Goal: Task Accomplishment & Management: Use online tool/utility

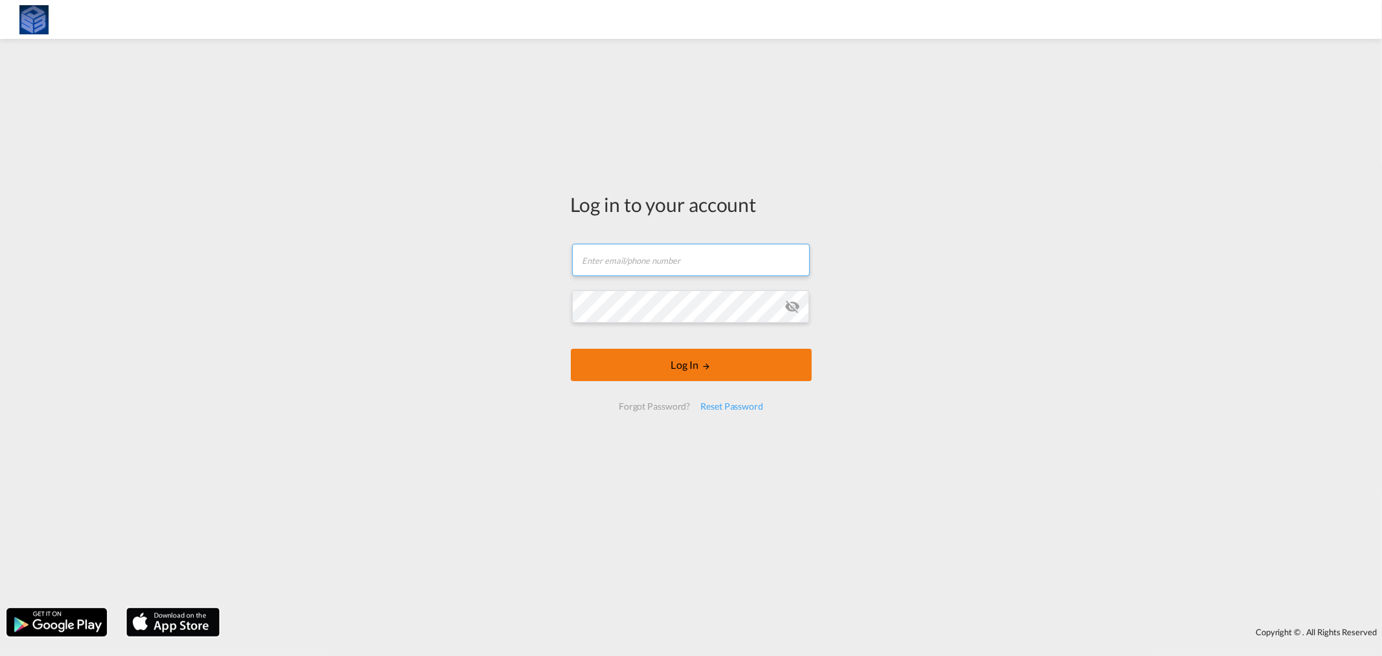
type input "[PERSON_NAME][EMAIL_ADDRESS][DOMAIN_NAME]"
click at [671, 370] on button "Log In" at bounding box center [691, 365] width 241 height 32
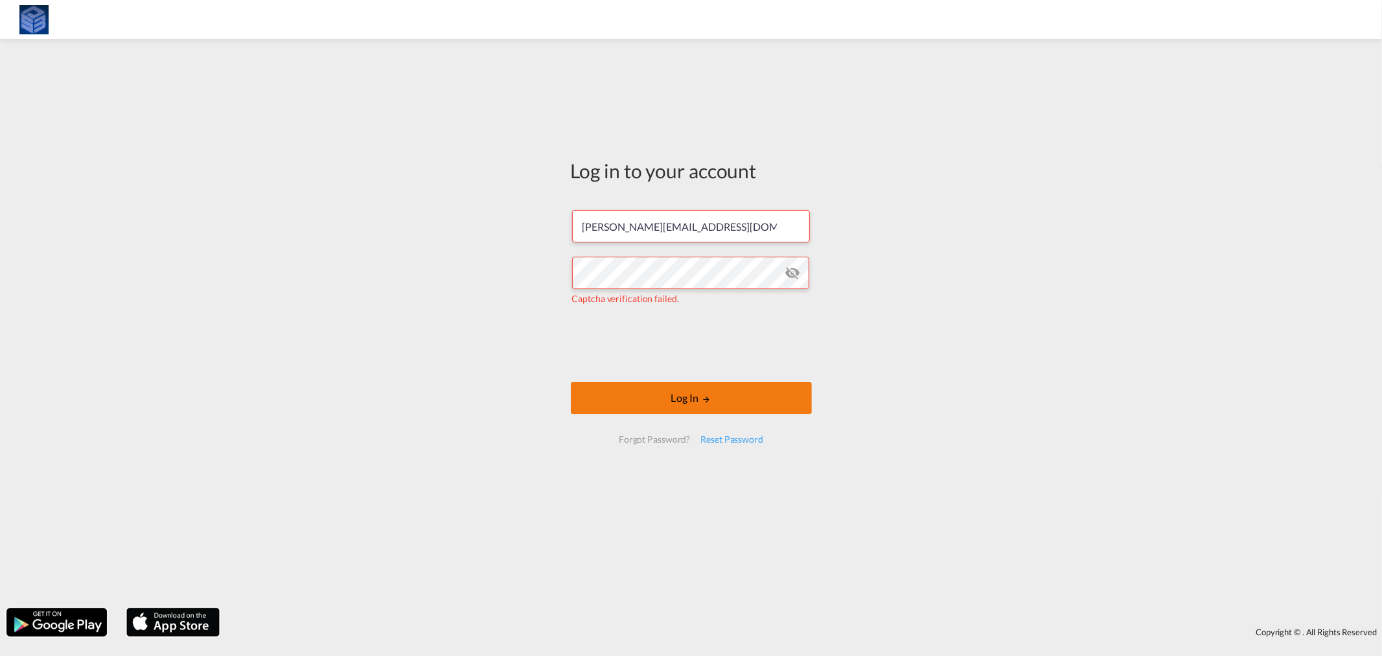
click at [716, 406] on button "Log In" at bounding box center [691, 398] width 241 height 32
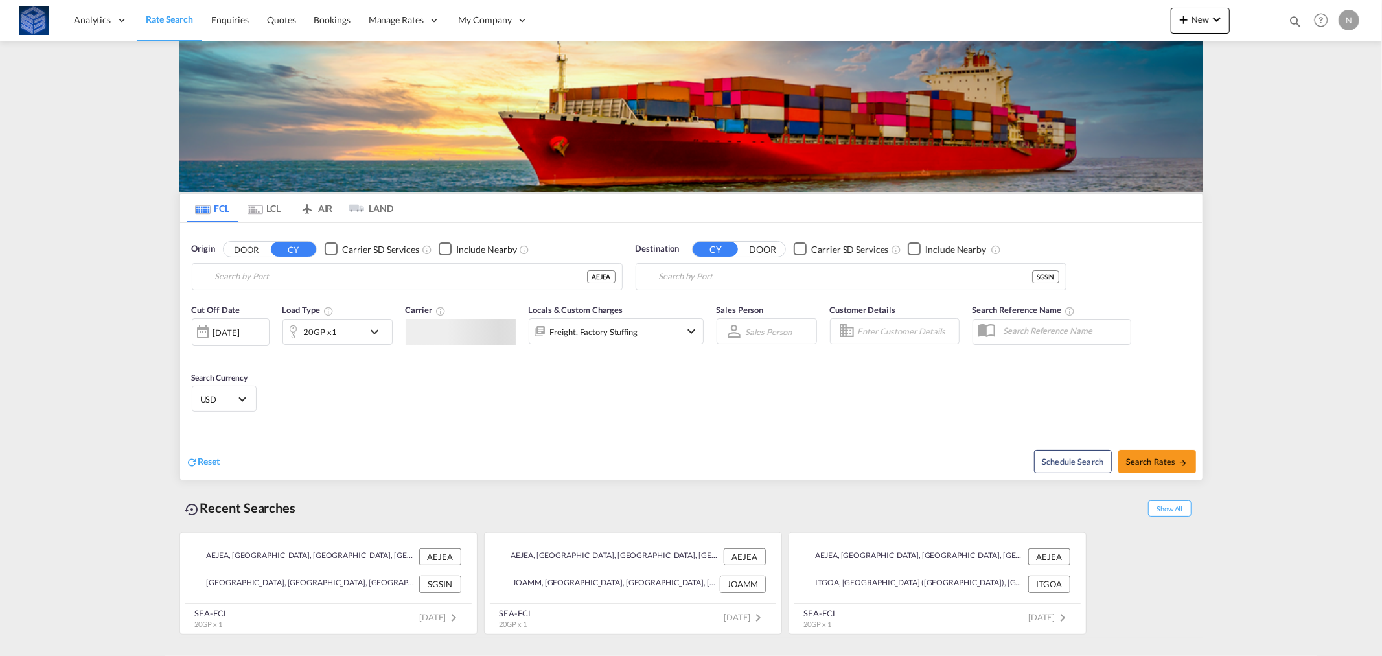
type input "[GEOGRAPHIC_DATA], [GEOGRAPHIC_DATA]"
type input "[GEOGRAPHIC_DATA], SGSIN"
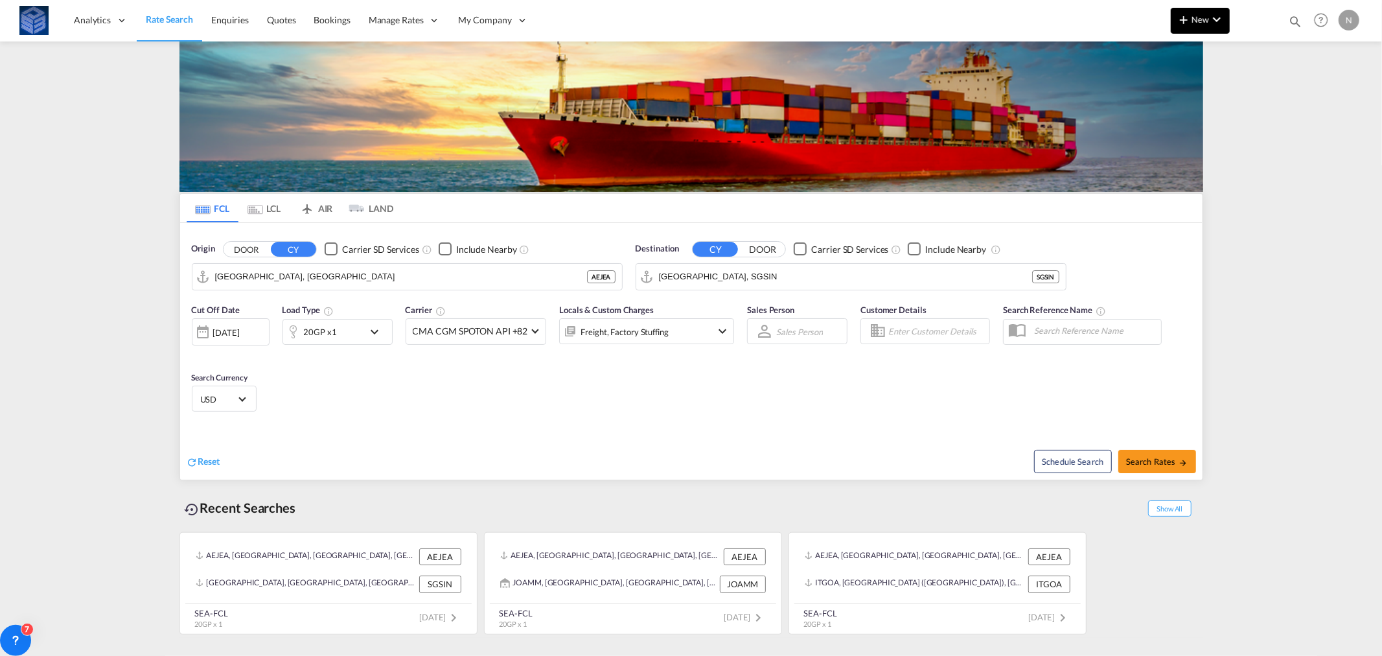
click at [1202, 17] on span "New" at bounding box center [1200, 19] width 49 height 10
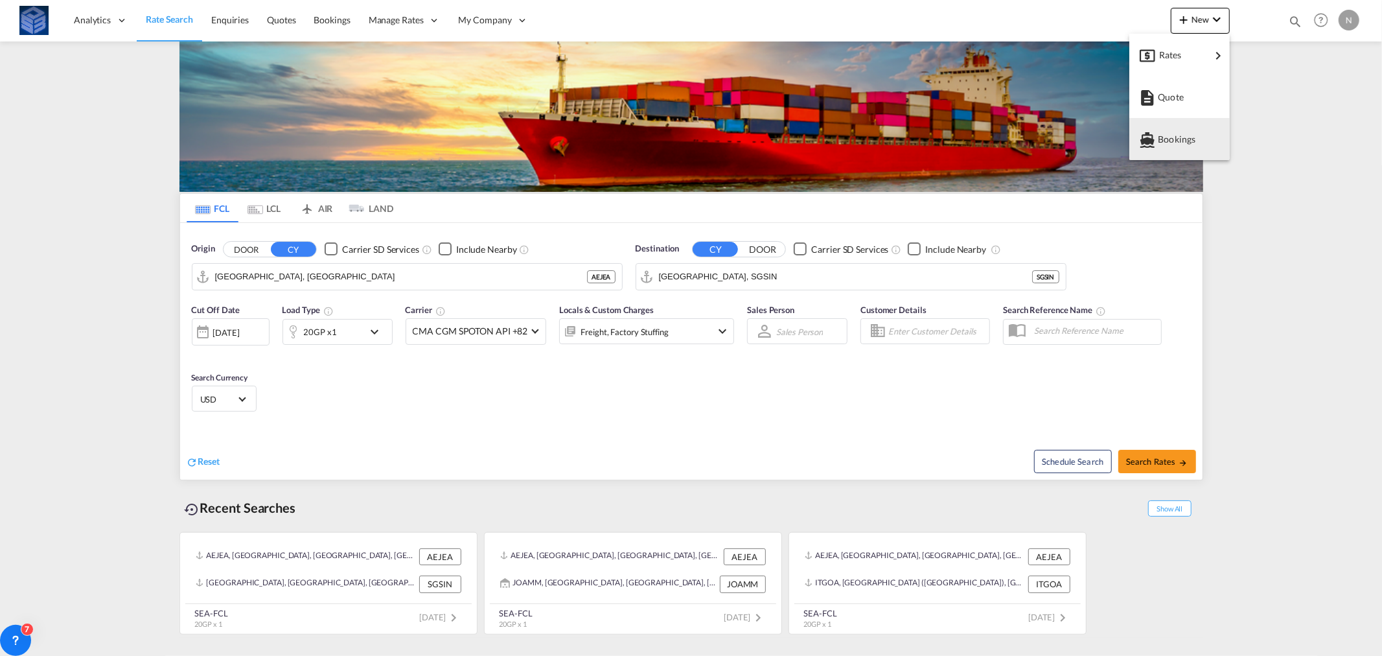
drag, startPoint x: 1263, startPoint y: 56, endPoint x: 1265, endPoint y: 101, distance: 45.4
click at [1265, 101] on body "Analytics Reports Dashboard Rate Search Enquiries Quotes Bookings" at bounding box center [691, 328] width 1382 height 656
click at [1265, 101] on md-backdrop at bounding box center [691, 328] width 1382 height 656
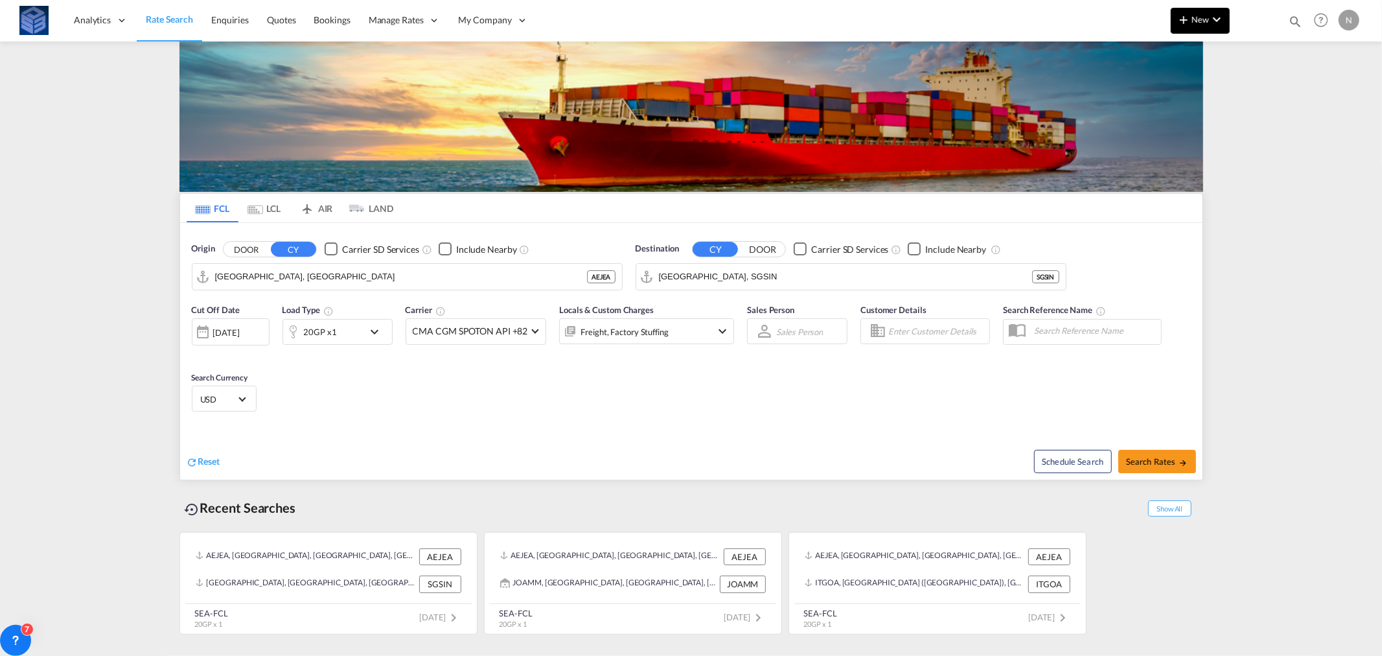
click at [1199, 19] on span "New" at bounding box center [1200, 19] width 49 height 10
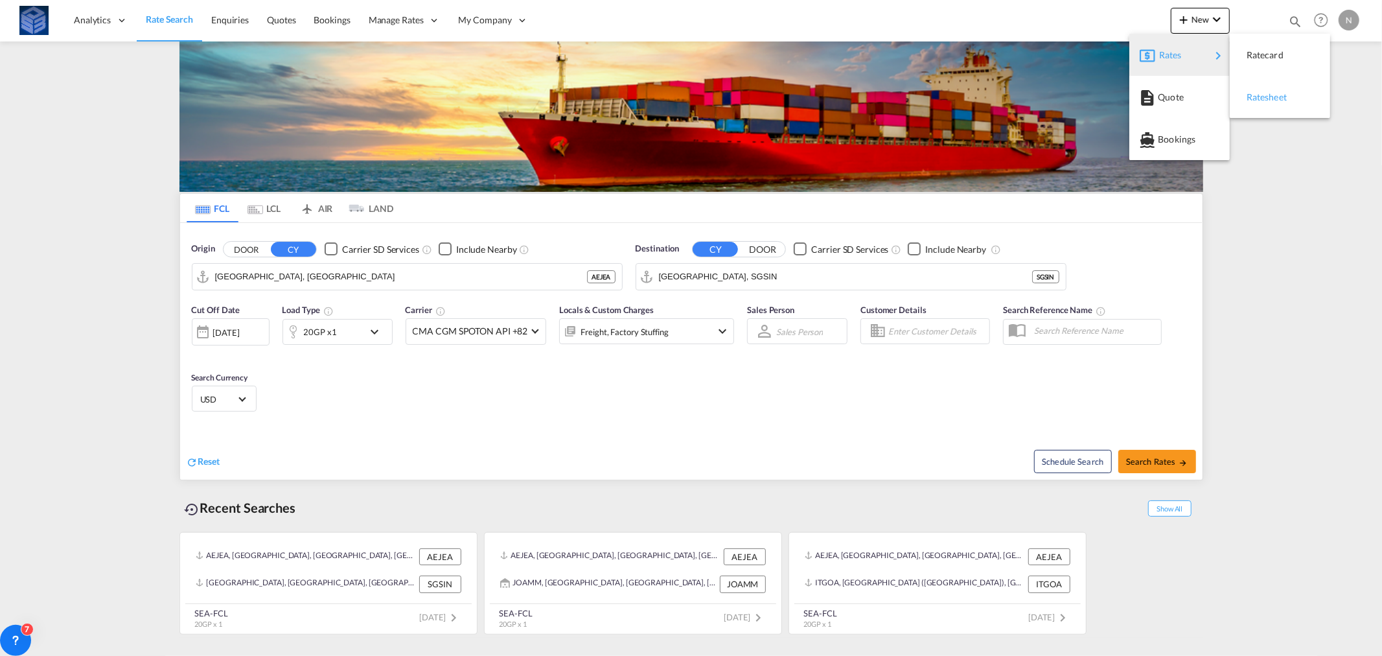
click at [1261, 93] on span "Ratesheet" at bounding box center [1253, 97] width 14 height 26
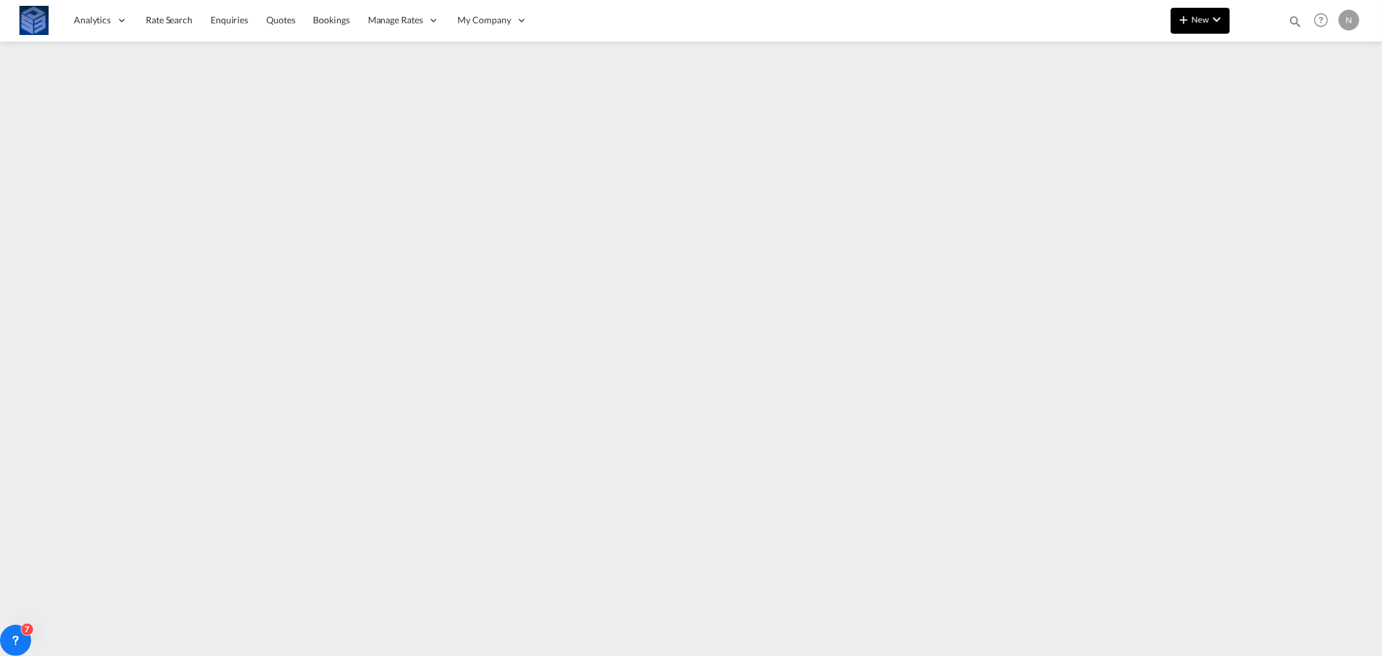
click at [1203, 16] on span "New" at bounding box center [1200, 19] width 49 height 10
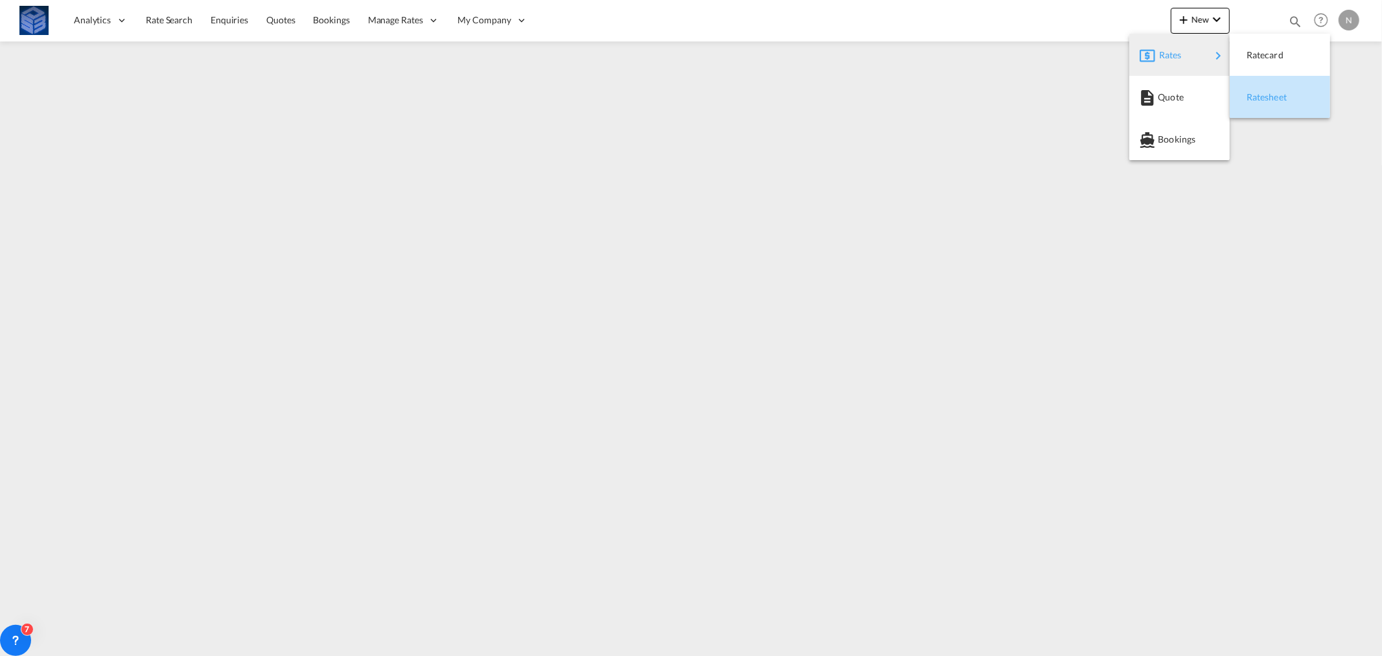
click at [1261, 100] on span "Ratesheet" at bounding box center [1253, 97] width 14 height 26
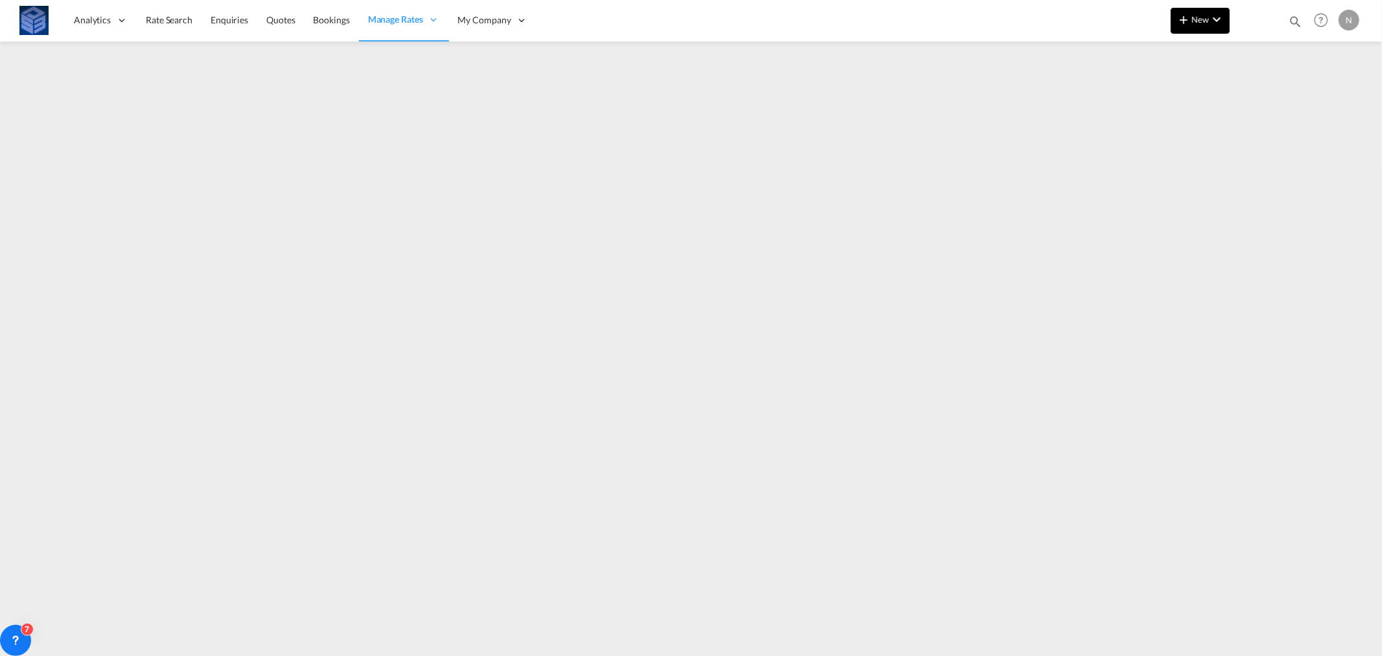
click at [1205, 24] on button "New" at bounding box center [1200, 21] width 59 height 26
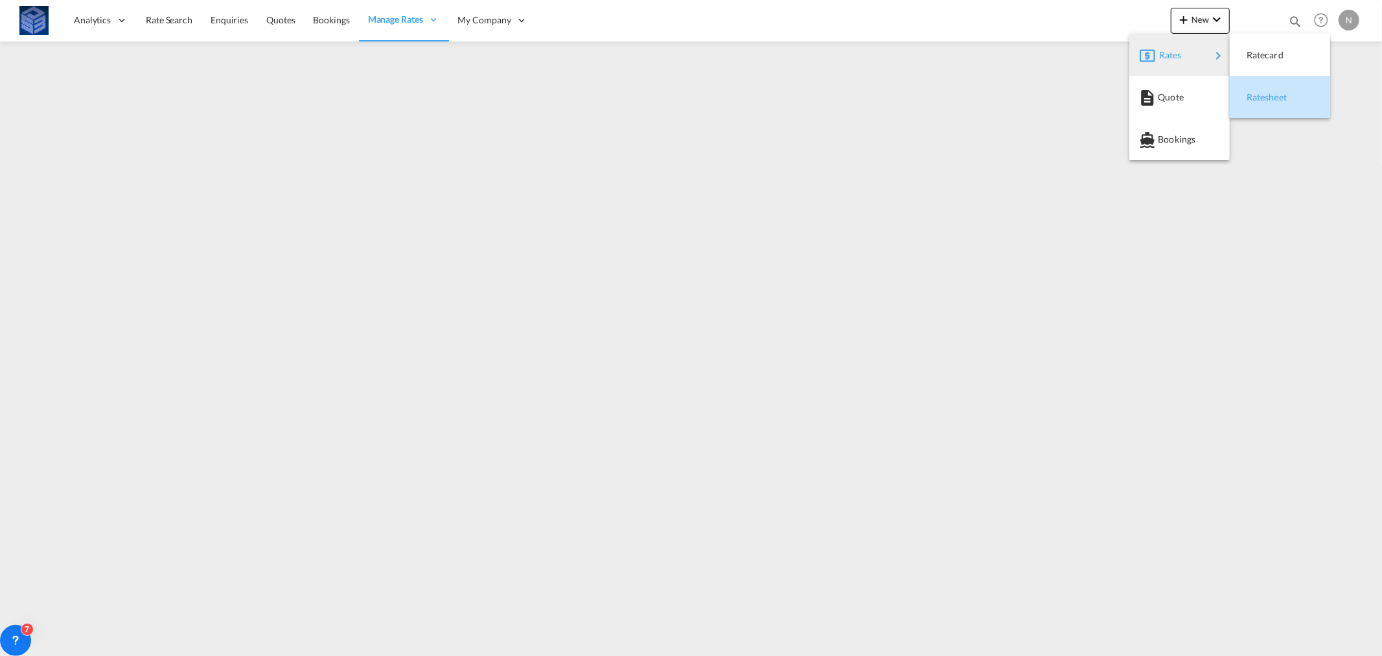
click at [1261, 98] on span "Ratesheet" at bounding box center [1253, 97] width 14 height 26
